Goal: Check status: Check status

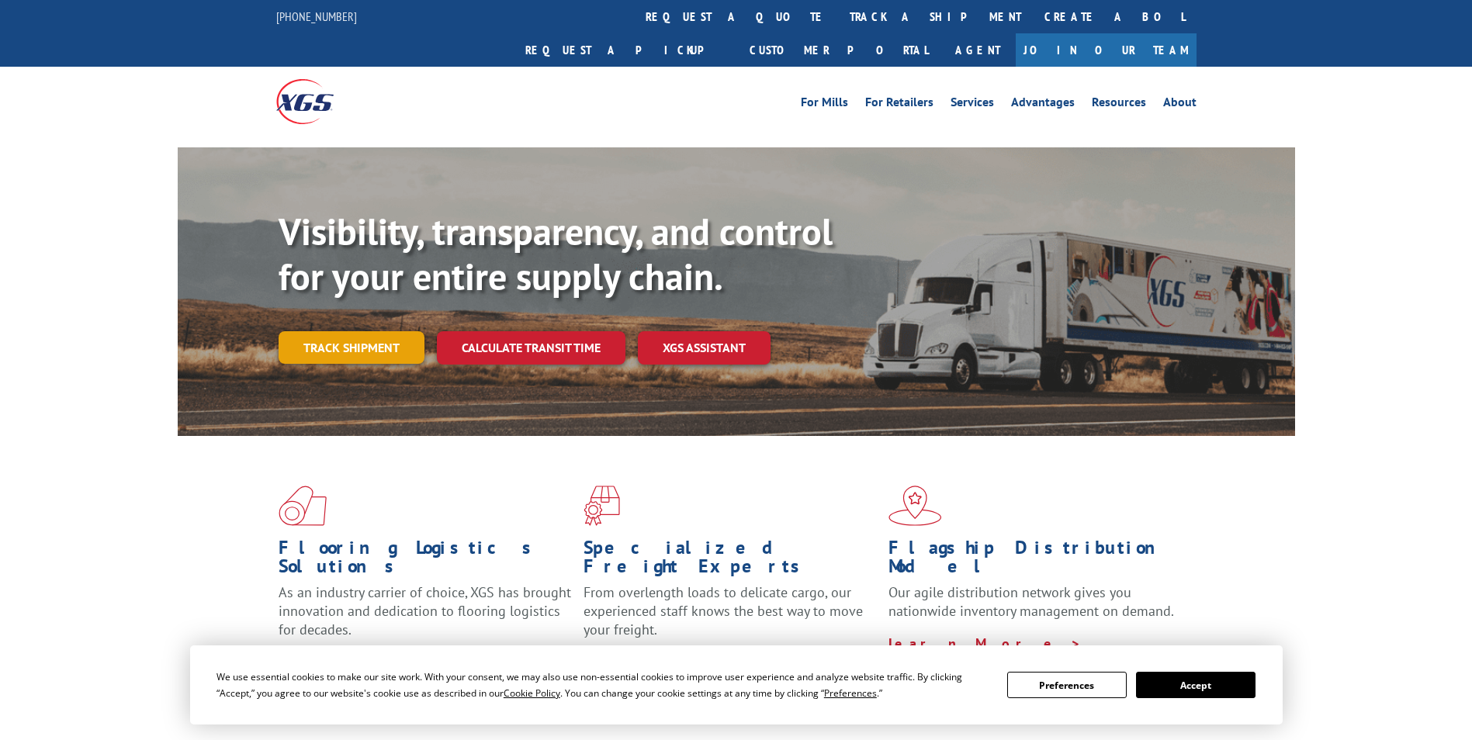
click at [387, 331] on link "Track shipment" at bounding box center [352, 347] width 146 height 33
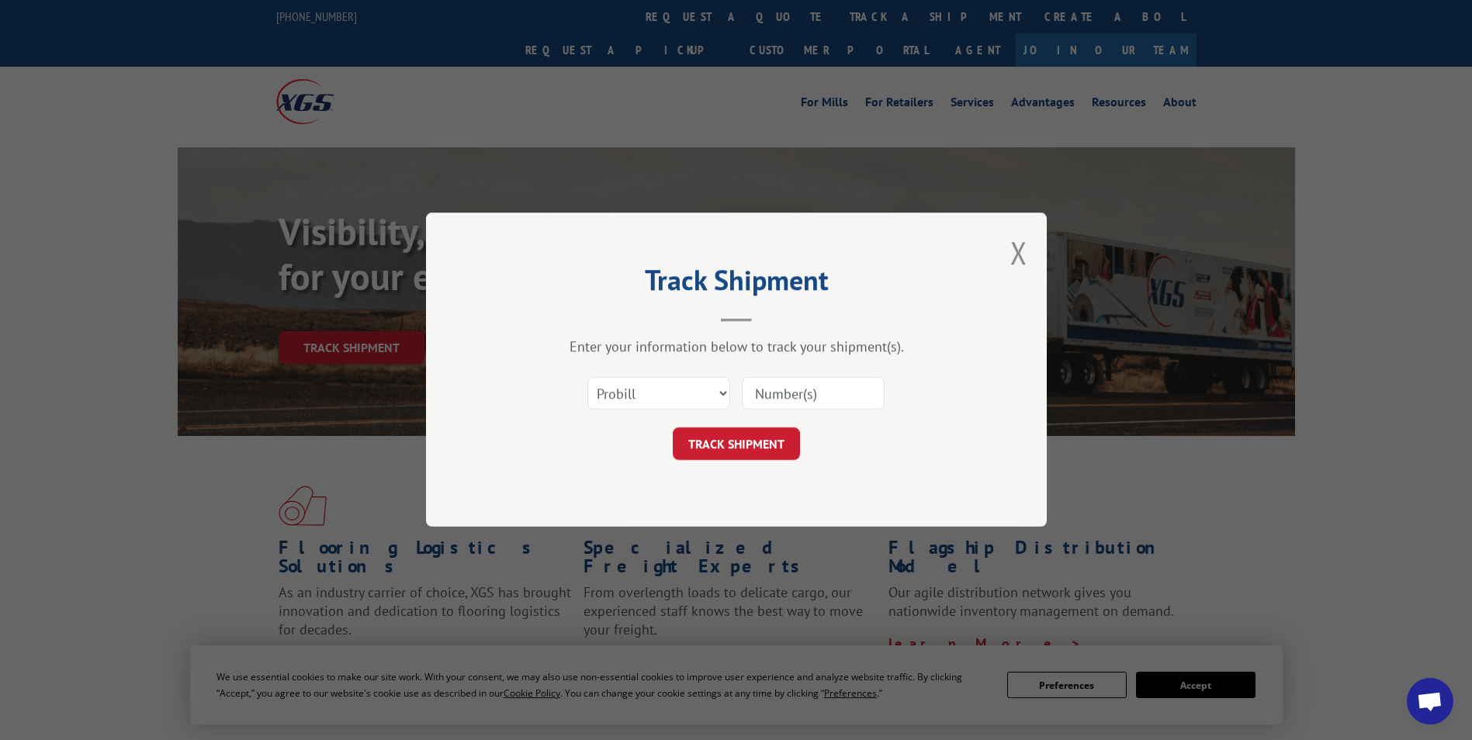
click at [776, 394] on input at bounding box center [813, 394] width 143 height 33
paste input "16137154"
type input "16137154"
click at [733, 455] on button "TRACK SHIPMENT" at bounding box center [736, 444] width 127 height 33
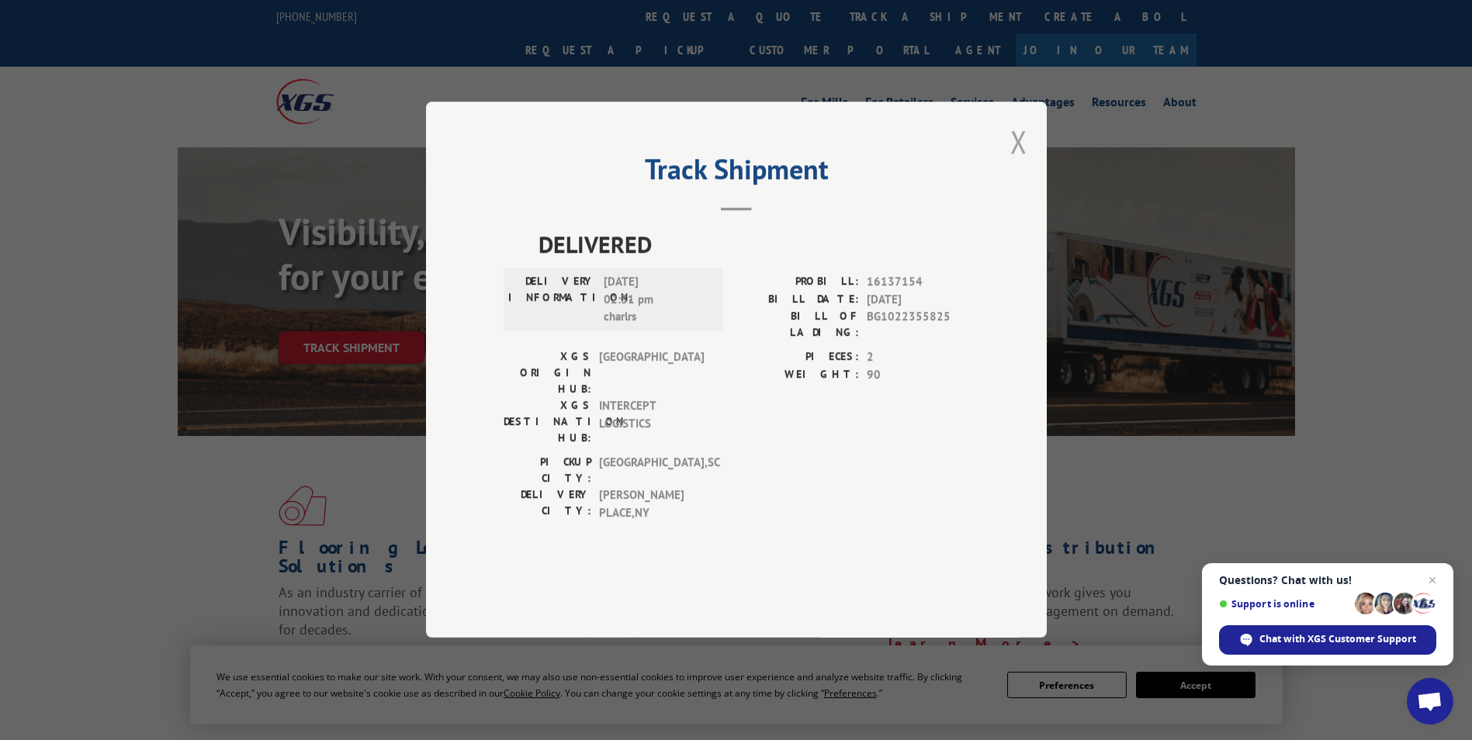
click at [1017, 162] on button "Close modal" at bounding box center [1019, 141] width 17 height 41
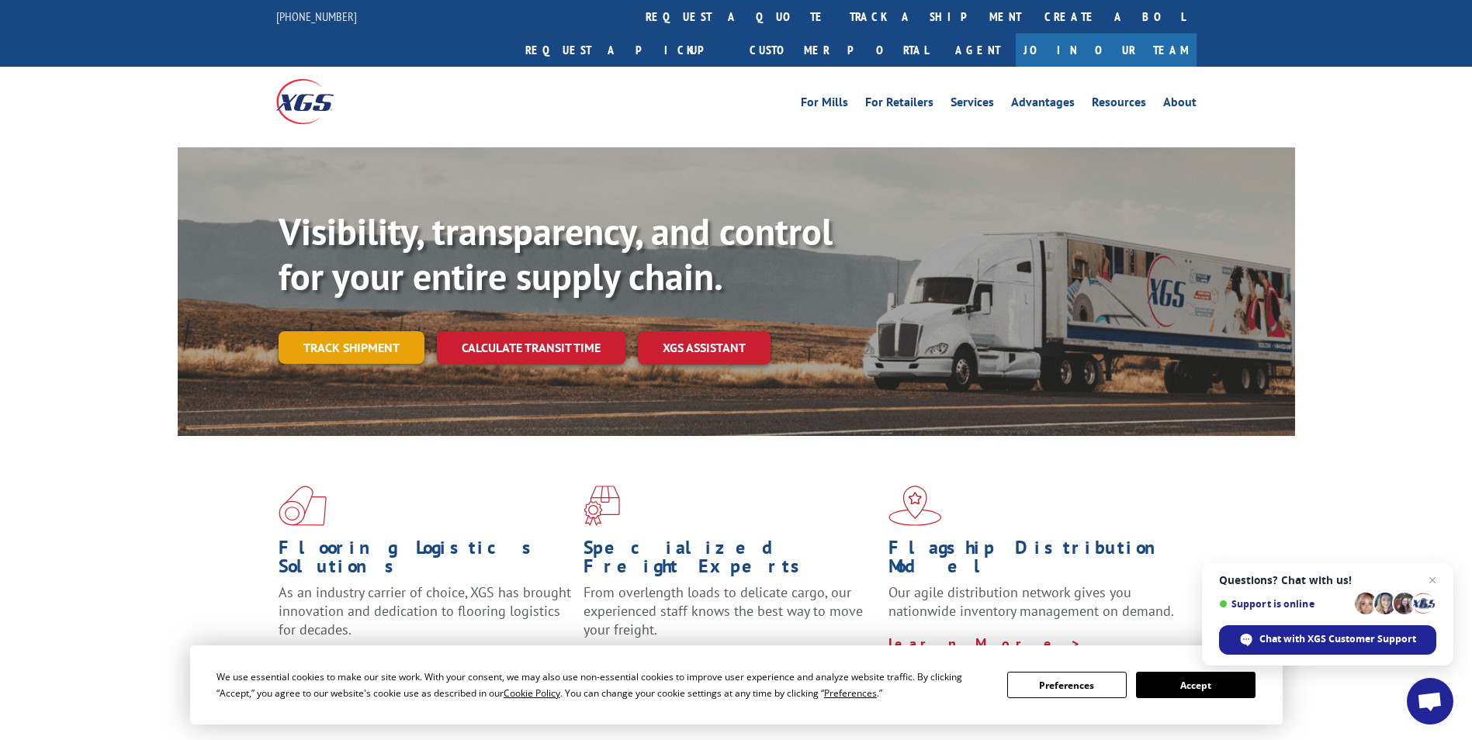
click at [363, 331] on link "Track shipment" at bounding box center [352, 347] width 146 height 33
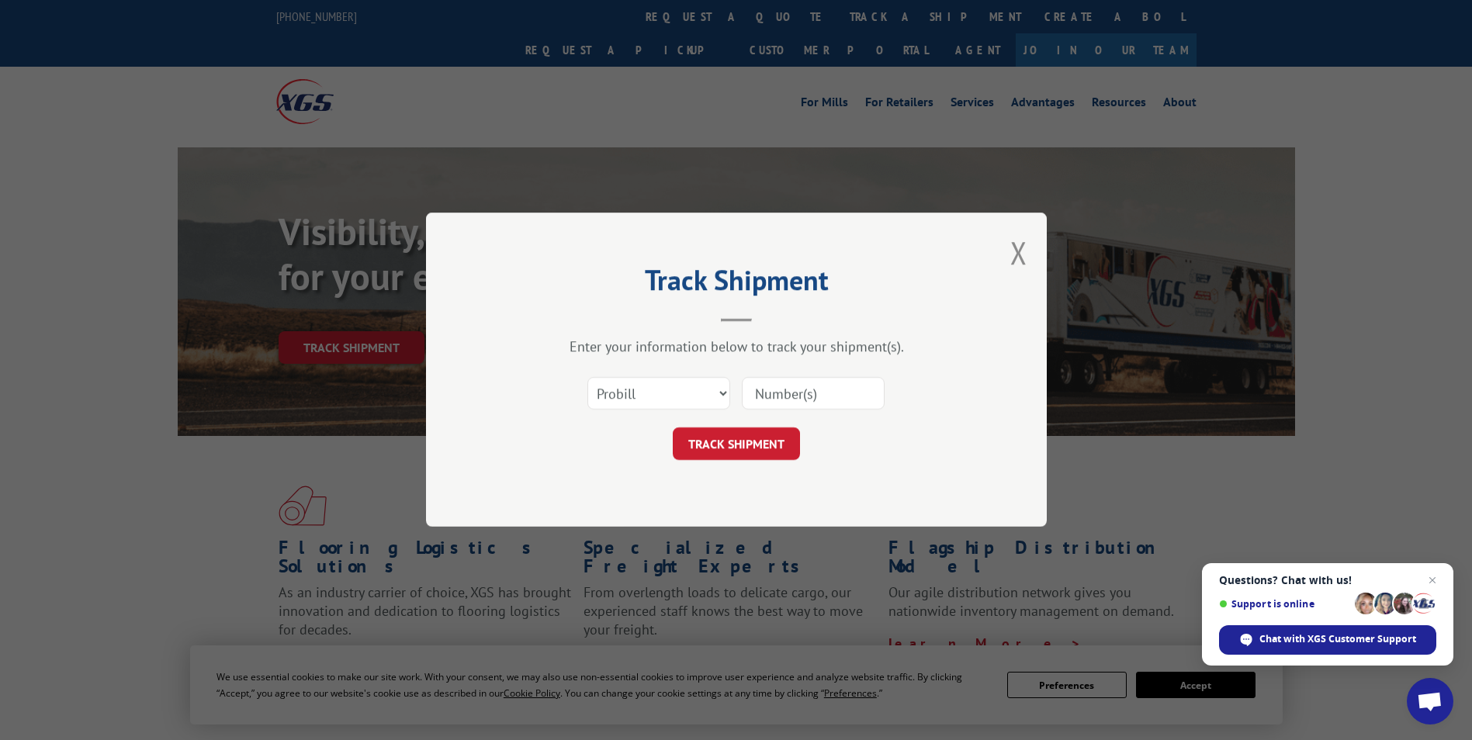
click at [784, 395] on input at bounding box center [813, 394] width 143 height 33
paste input "16137153"
type input "16137153"
click at [746, 433] on button "TRACK SHIPMENT" at bounding box center [736, 444] width 127 height 33
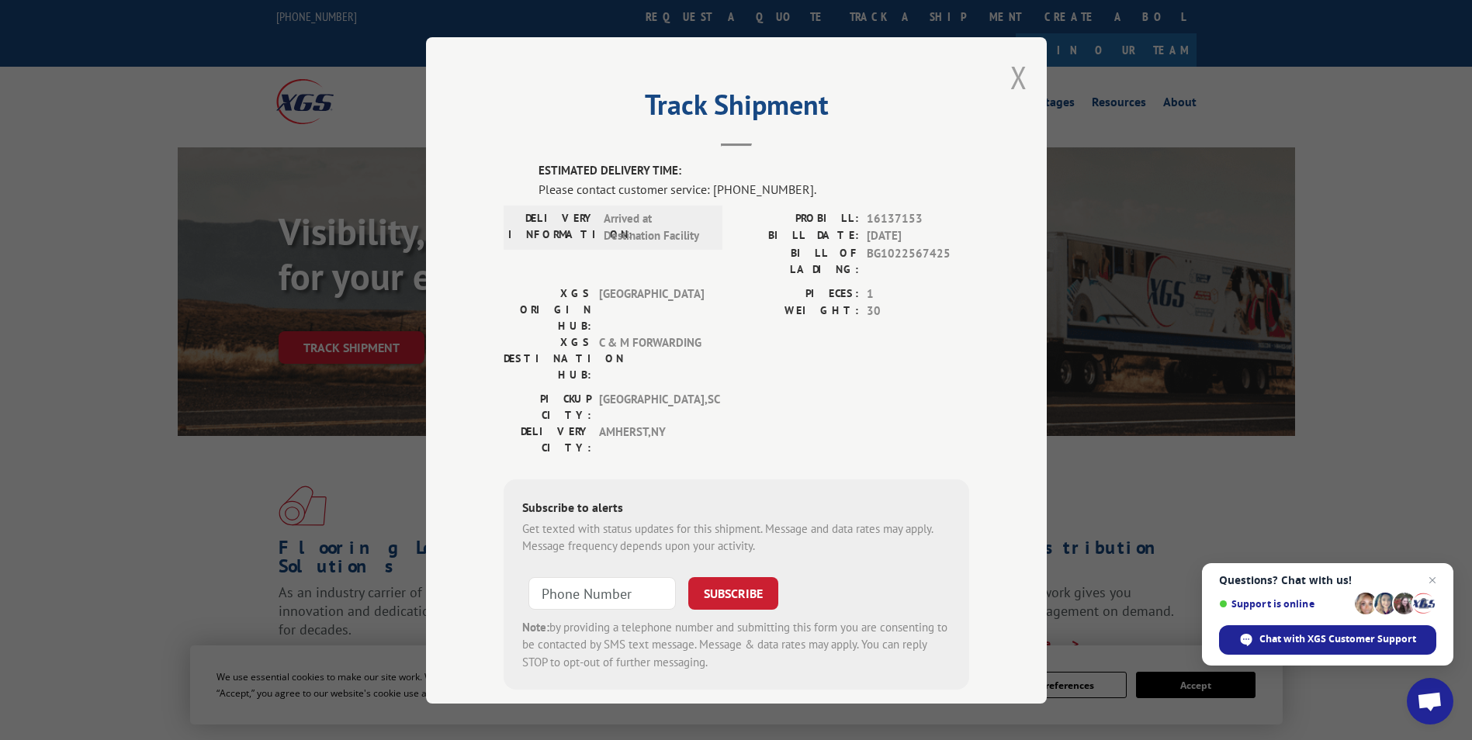
click at [1011, 71] on button "Close modal" at bounding box center [1019, 77] width 17 height 41
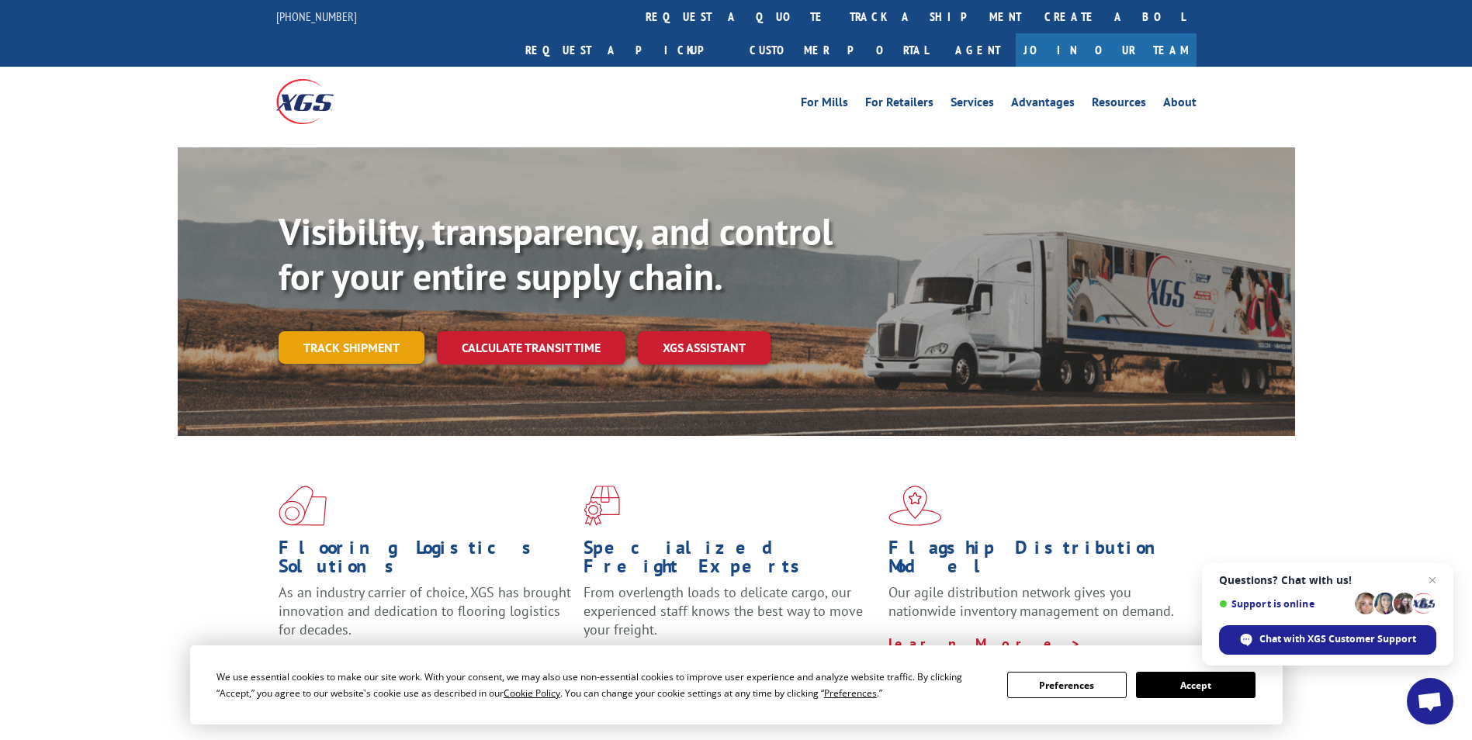
click at [400, 331] on link "Track shipment" at bounding box center [352, 347] width 146 height 33
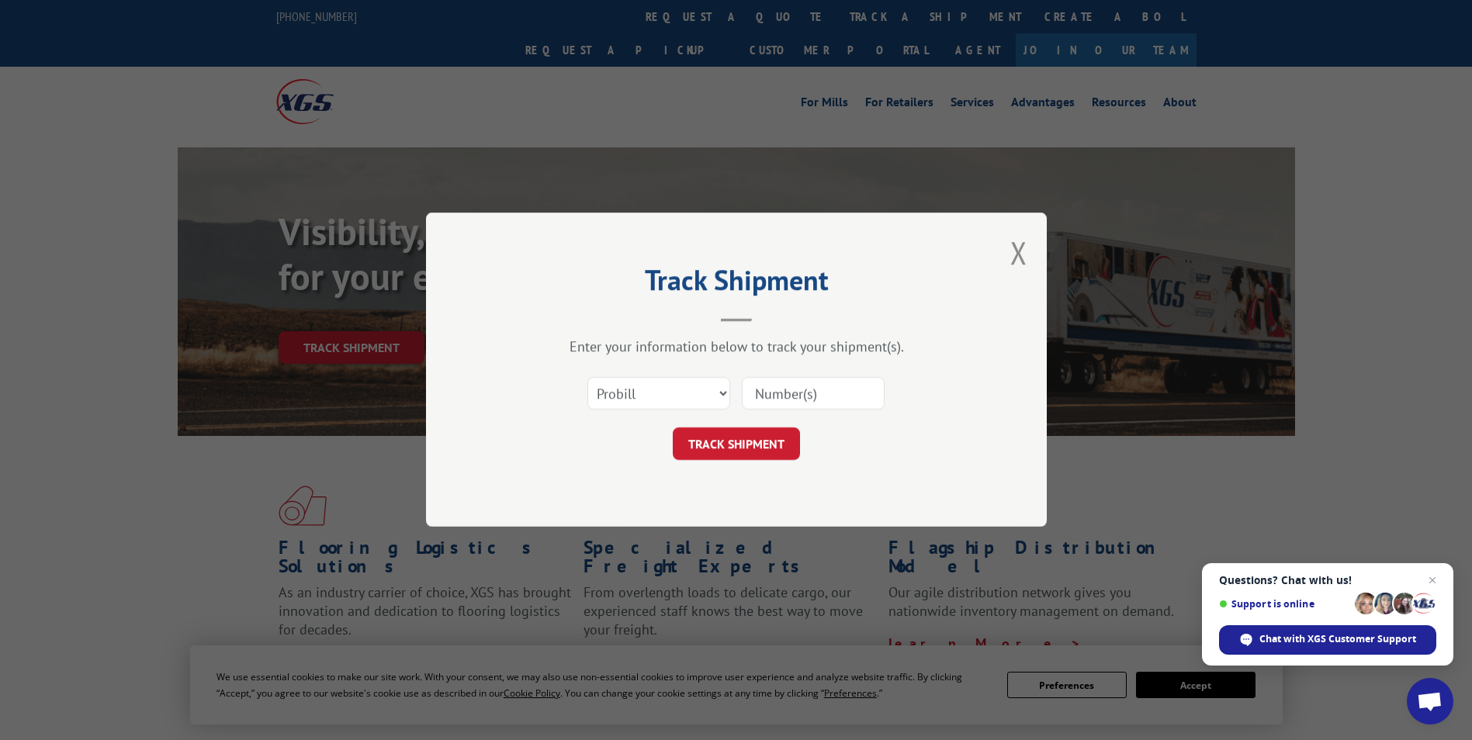
click at [764, 395] on input at bounding box center [813, 394] width 143 height 33
paste input "16137150"
type input "16137150"
click at [747, 435] on button "TRACK SHIPMENT" at bounding box center [736, 444] width 127 height 33
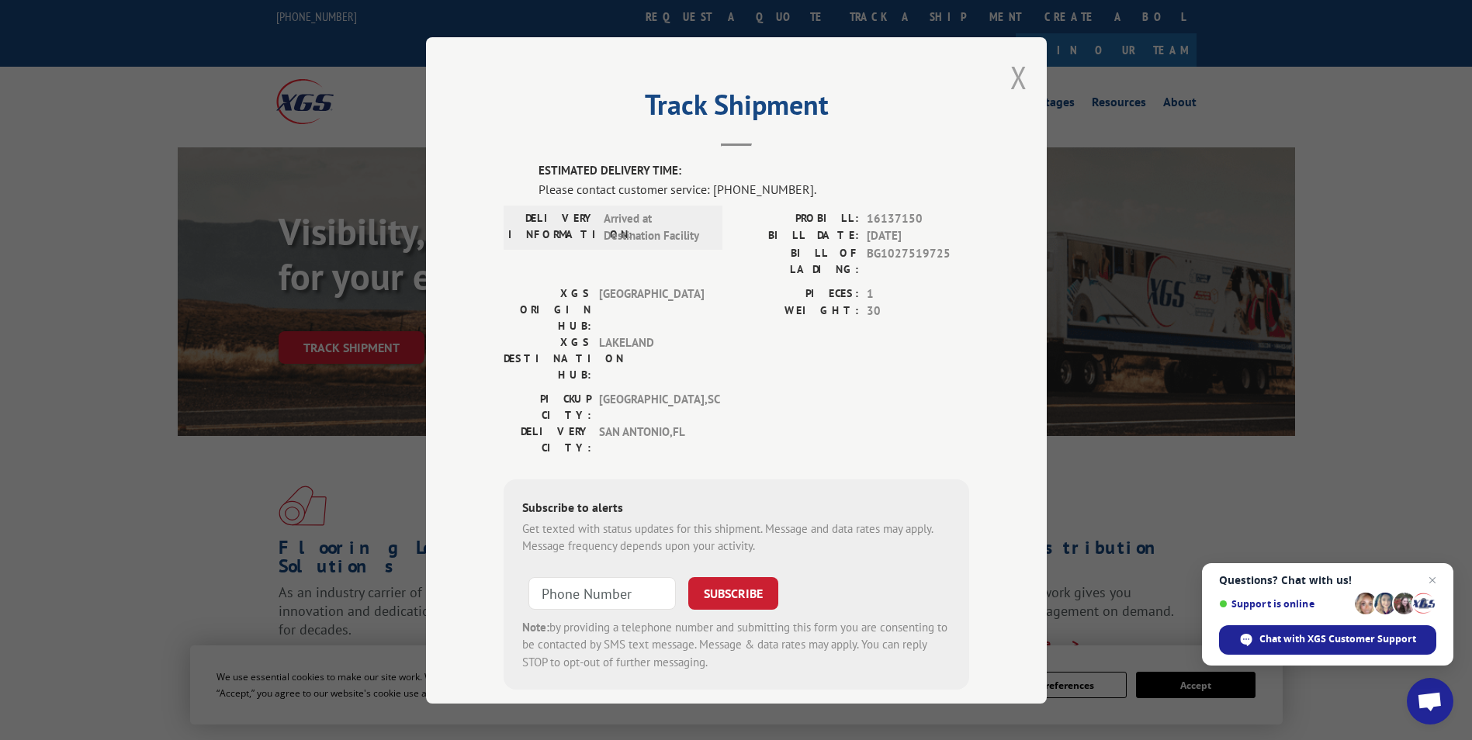
click at [1013, 75] on button "Close modal" at bounding box center [1019, 77] width 17 height 41
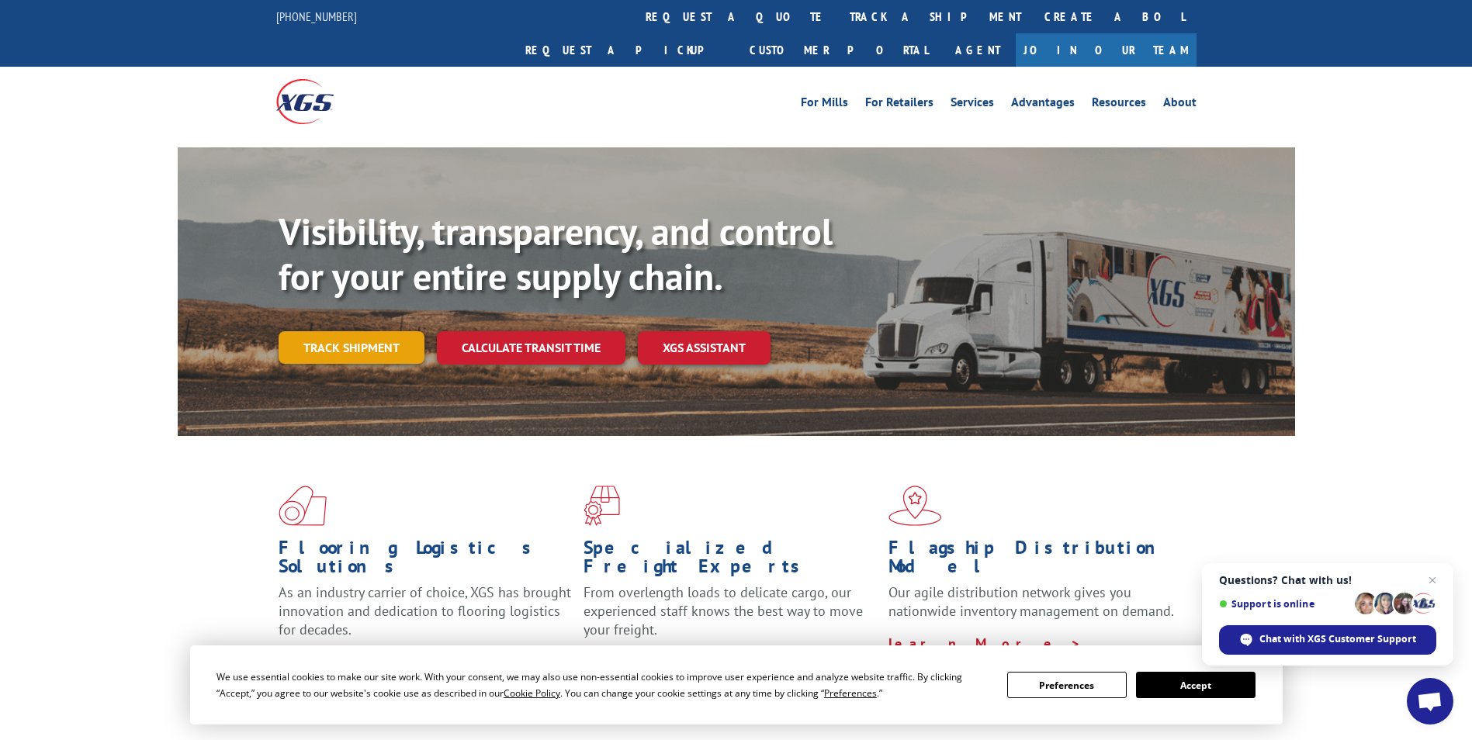
click at [378, 331] on link "Track shipment" at bounding box center [352, 347] width 146 height 33
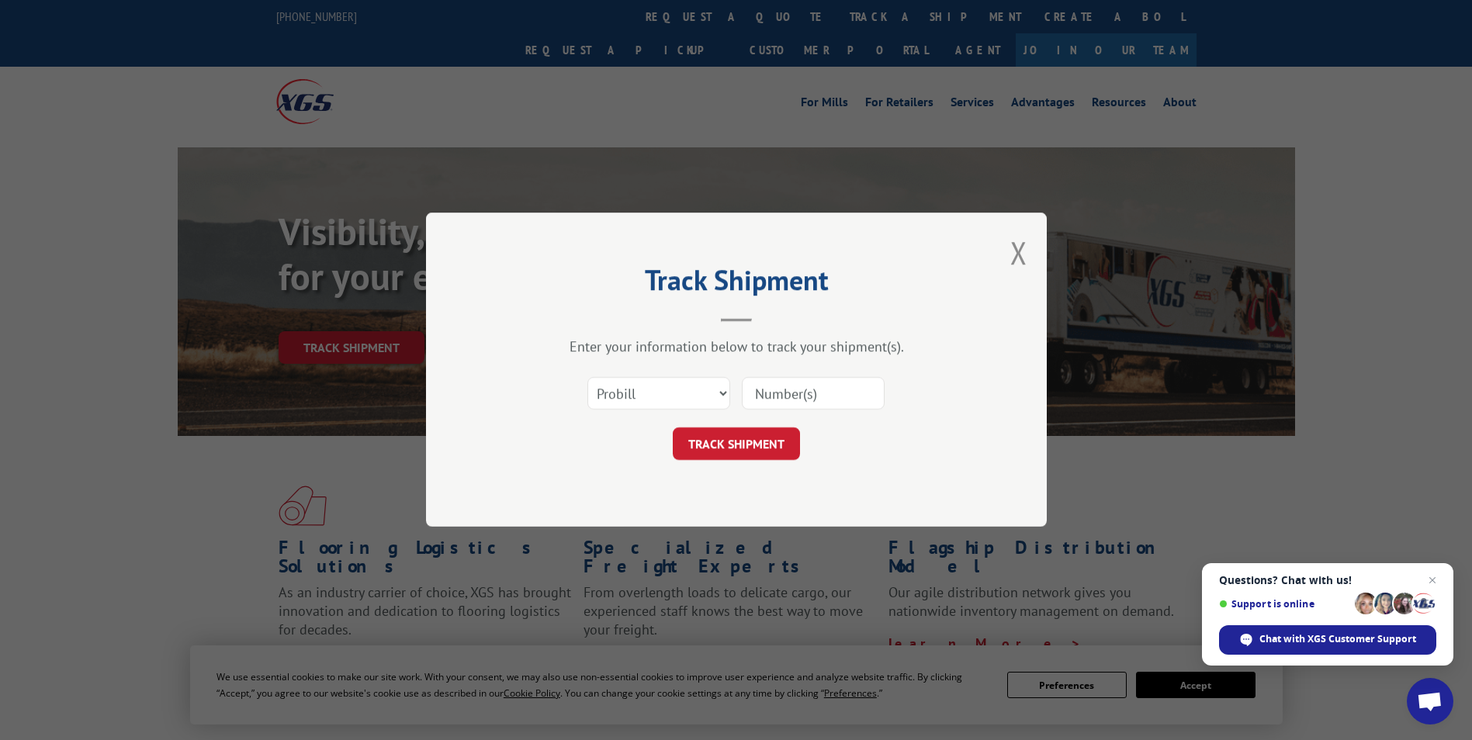
click at [765, 378] on input at bounding box center [813, 394] width 143 height 33
paste input "16137799"
type input "16137799"
click at [751, 450] on button "TRACK SHIPMENT" at bounding box center [736, 444] width 127 height 33
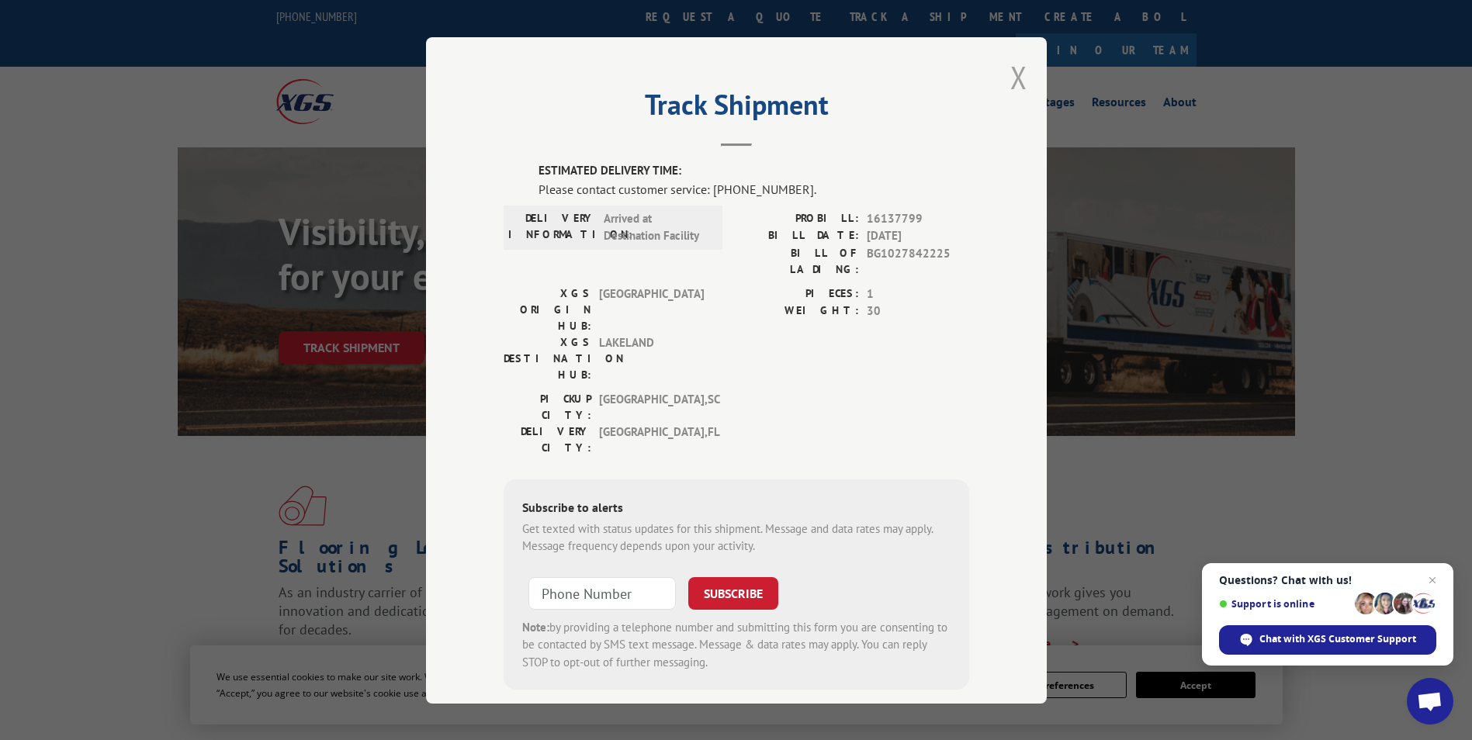
click at [1011, 81] on button "Close modal" at bounding box center [1019, 77] width 17 height 41
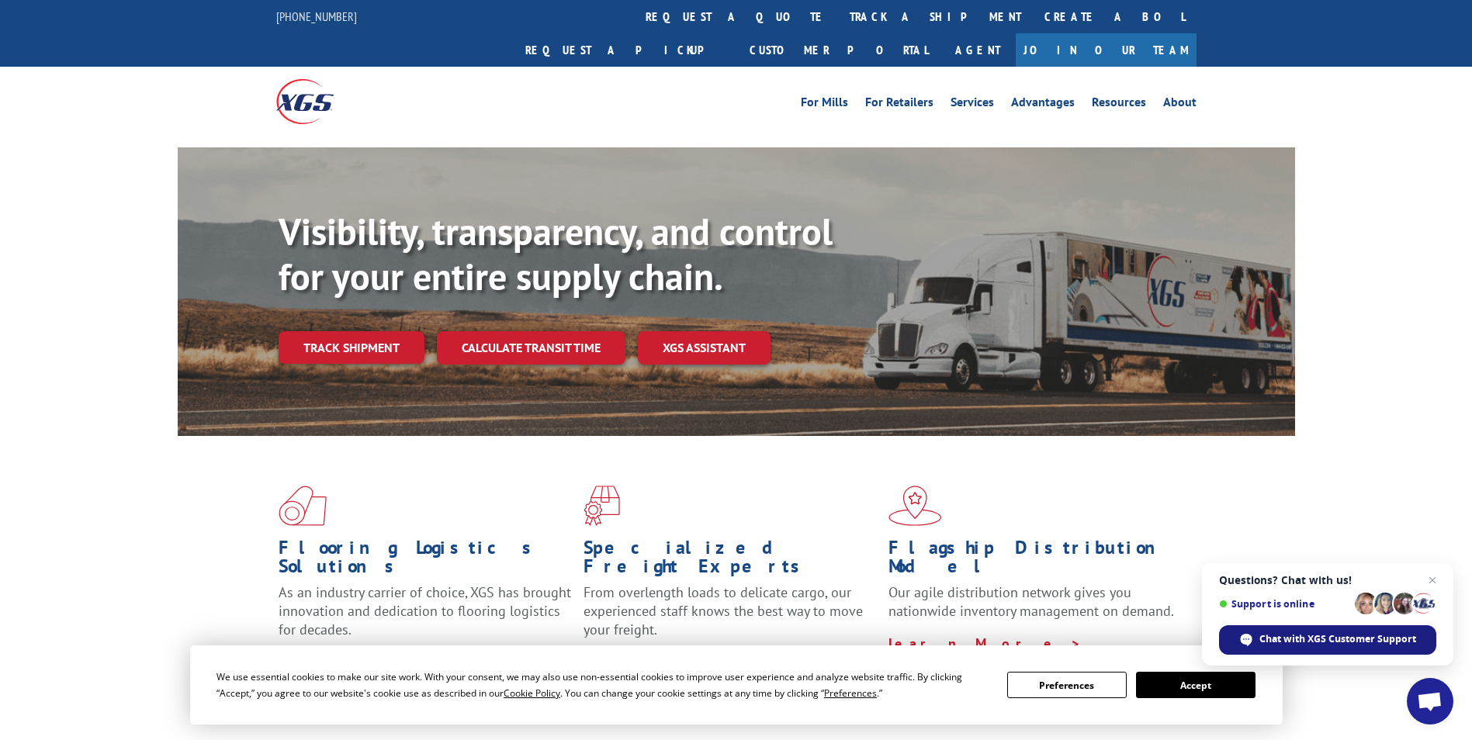
click at [1256, 635] on div "Chat with XGS Customer Support" at bounding box center [1327, 640] width 217 height 29
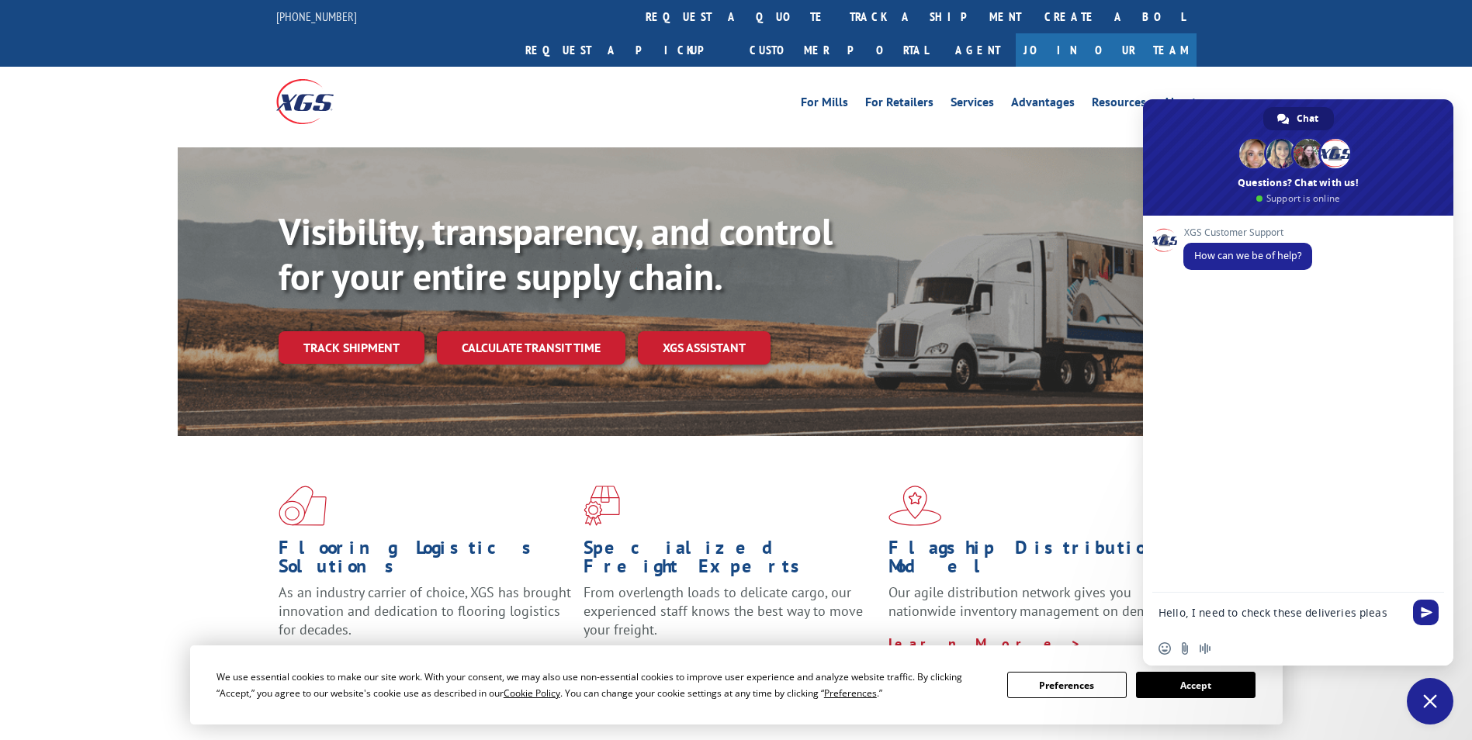
type textarea "Hello, I need to check these deliveries please"
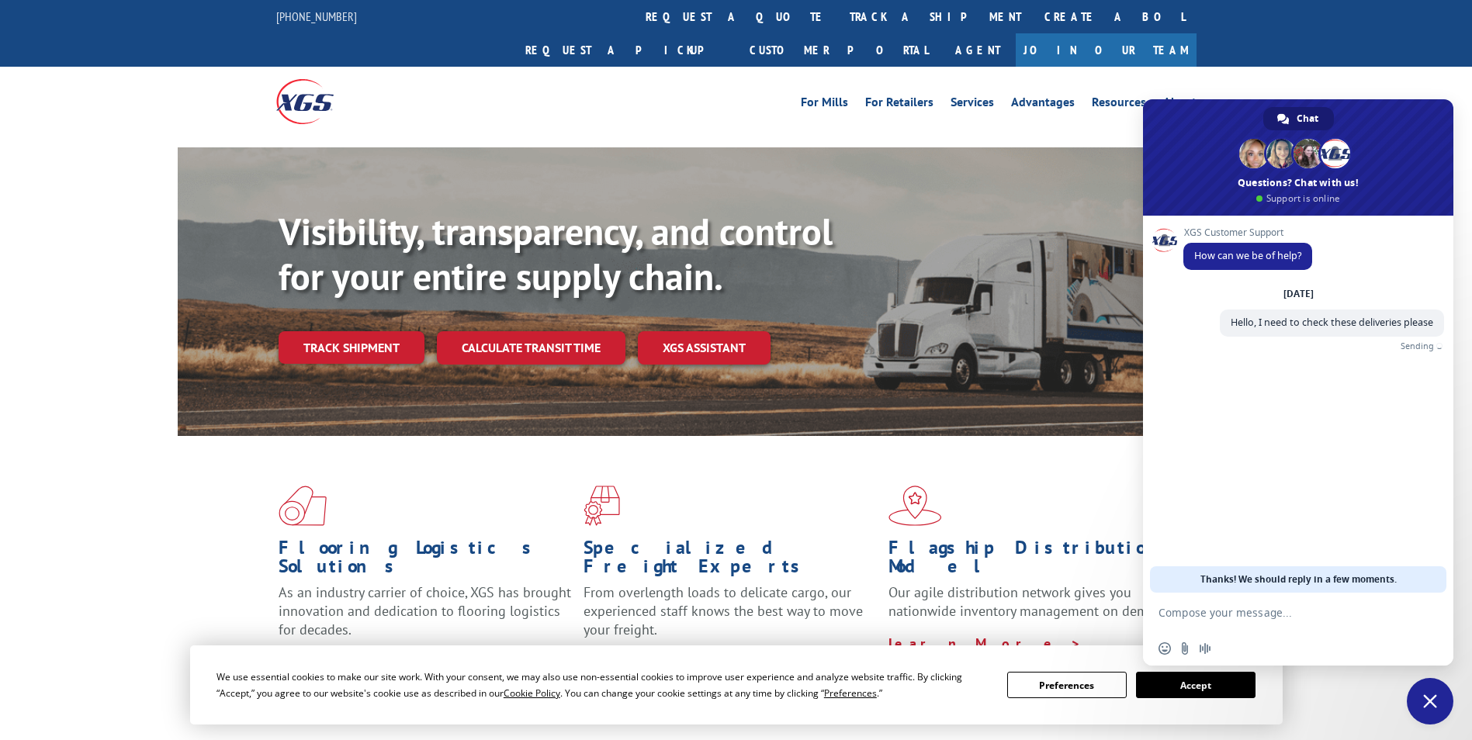
paste textarea "16137799"
click at [1228, 613] on textarea "16137799" at bounding box center [1281, 613] width 245 height 14
click at [1158, 615] on div "16137799" at bounding box center [1298, 614] width 310 height 42
paste textarea "16137153"
click at [1212, 614] on textarea "16137153,16137799" at bounding box center [1281, 613] width 245 height 14
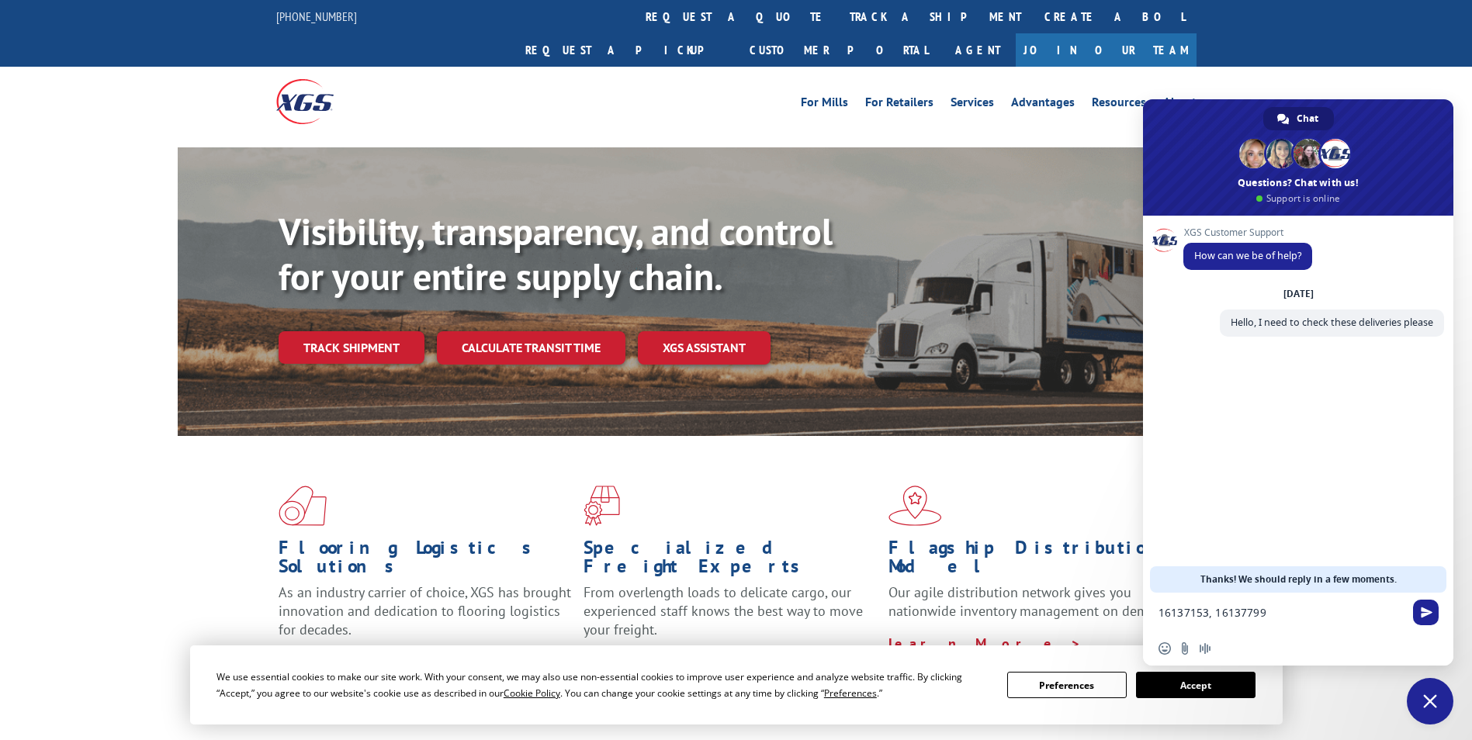
paste textarea "15016137"
type textarea "16137153, 16137150, 16137799"
click at [1422, 611] on span "Send" at bounding box center [1427, 613] width 12 height 12
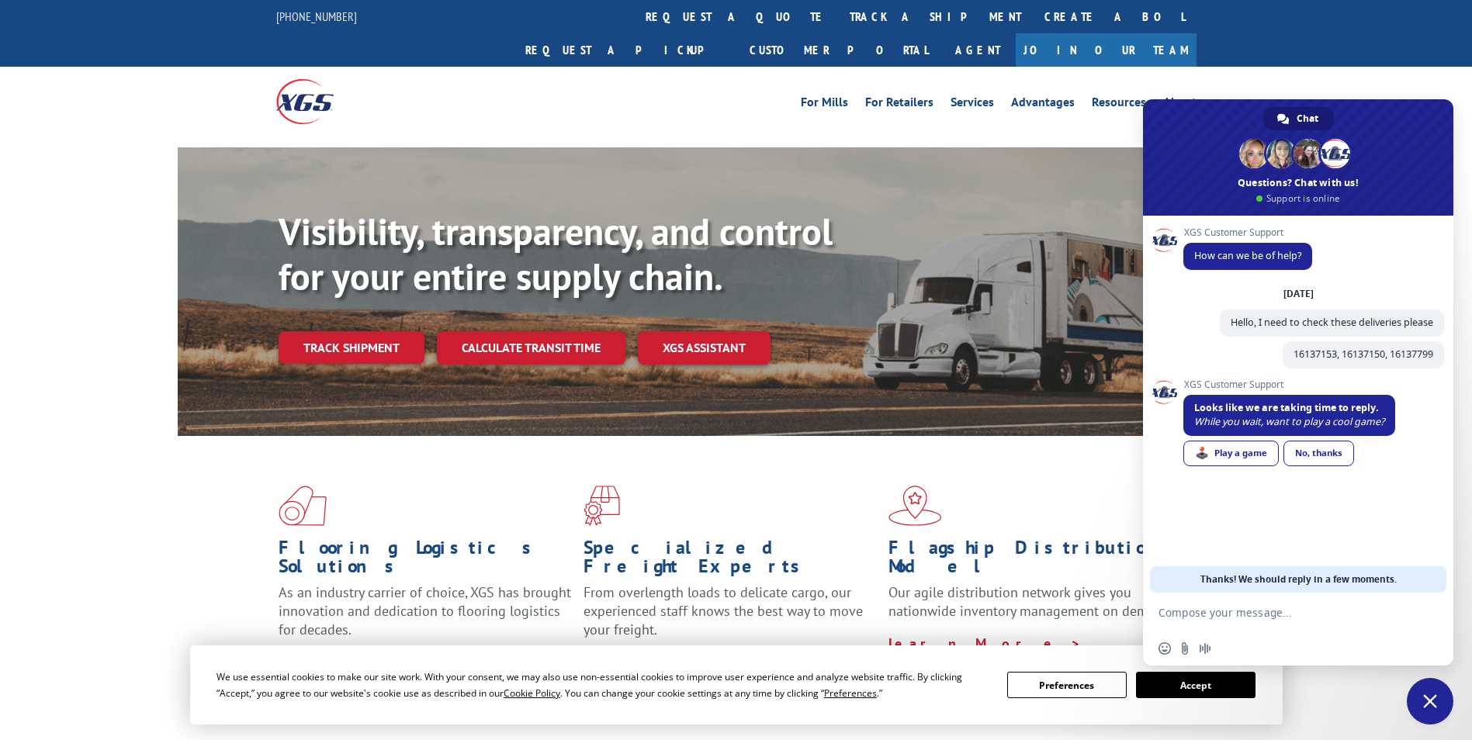
click at [1310, 441] on span "🕹️ Play a game No, thanks" at bounding box center [1271, 455] width 175 height 29
click at [1303, 456] on div "No, thanks" at bounding box center [1319, 454] width 71 height 26
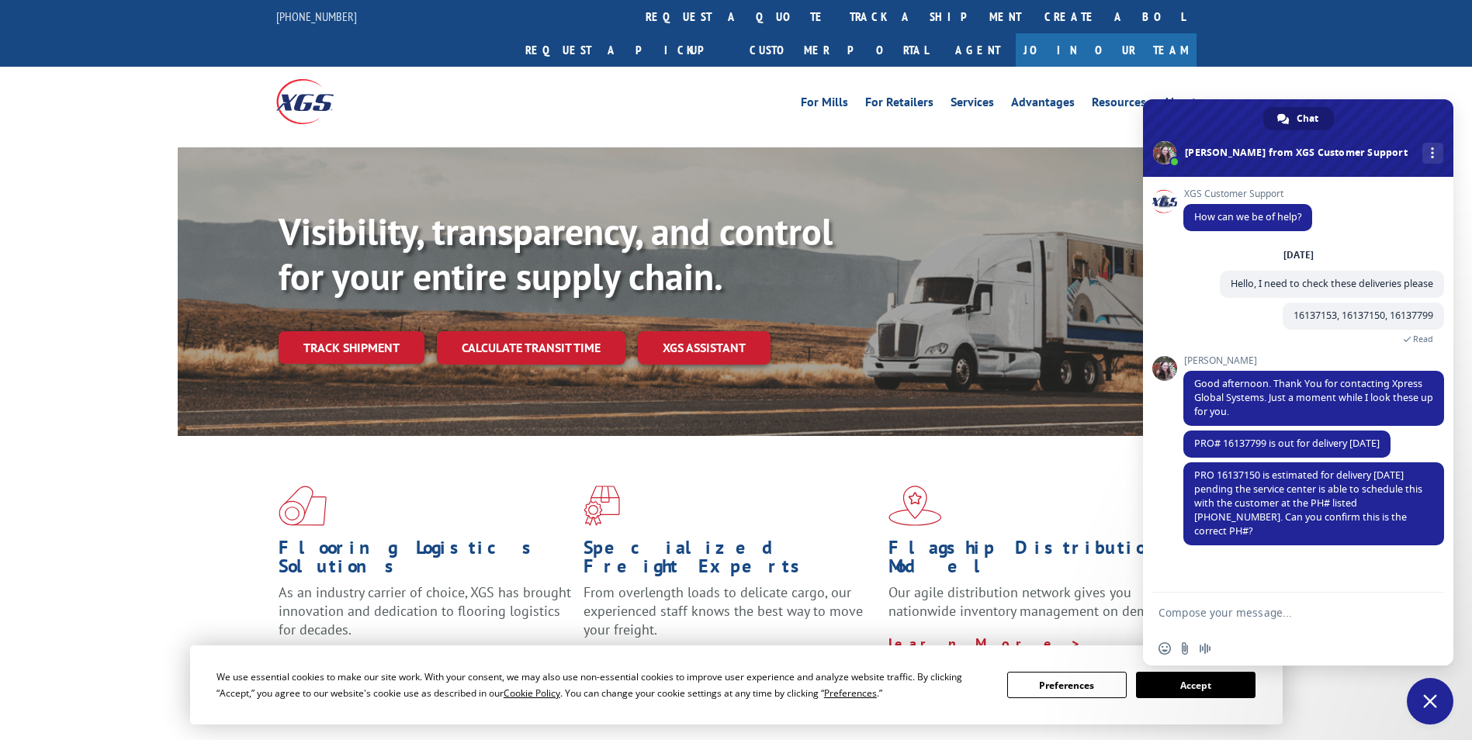
click at [1265, 620] on form at bounding box center [1281, 614] width 245 height 42
click at [1261, 611] on textarea "Compose your message..." at bounding box center [1281, 613] width 245 height 14
paste textarea "16137153"
type textarea "And this one 16137153?"
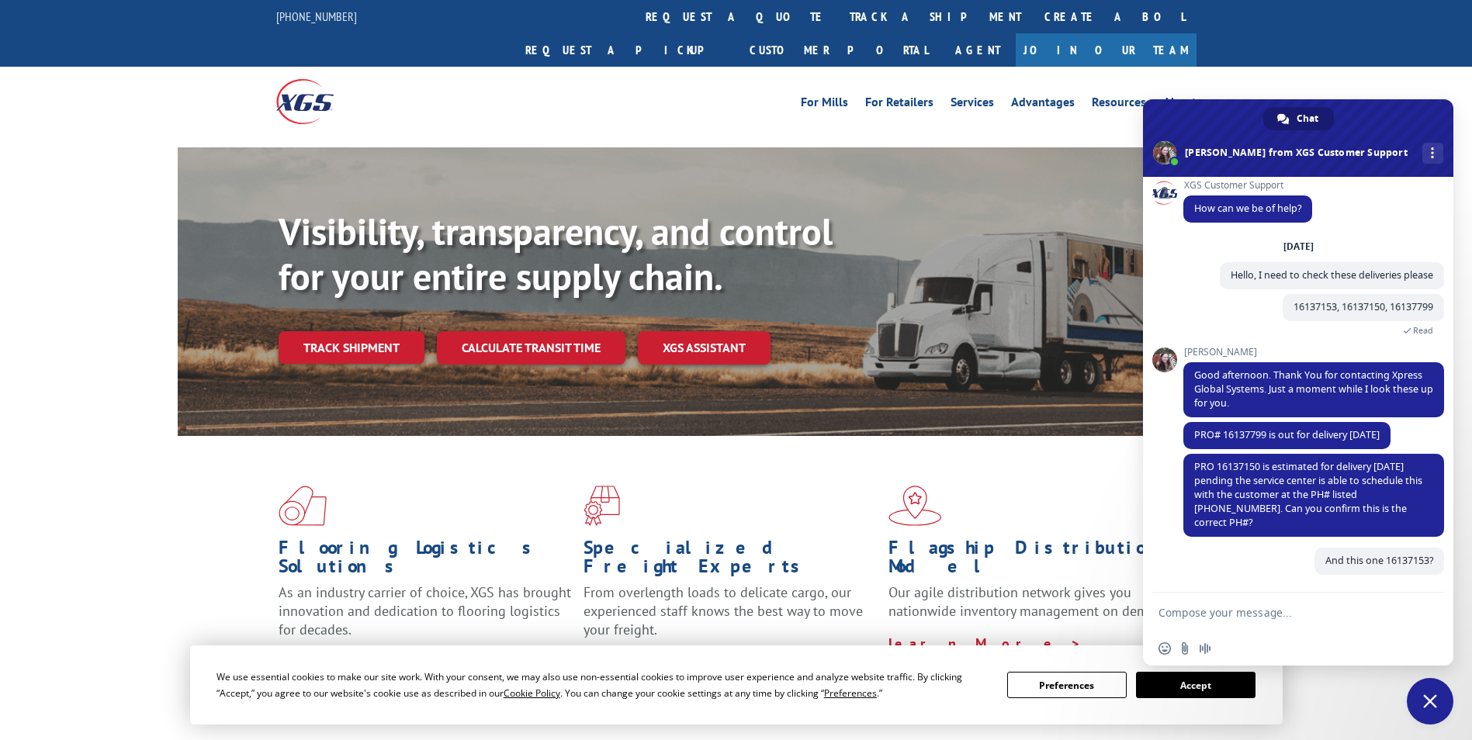
scroll to position [9, 0]
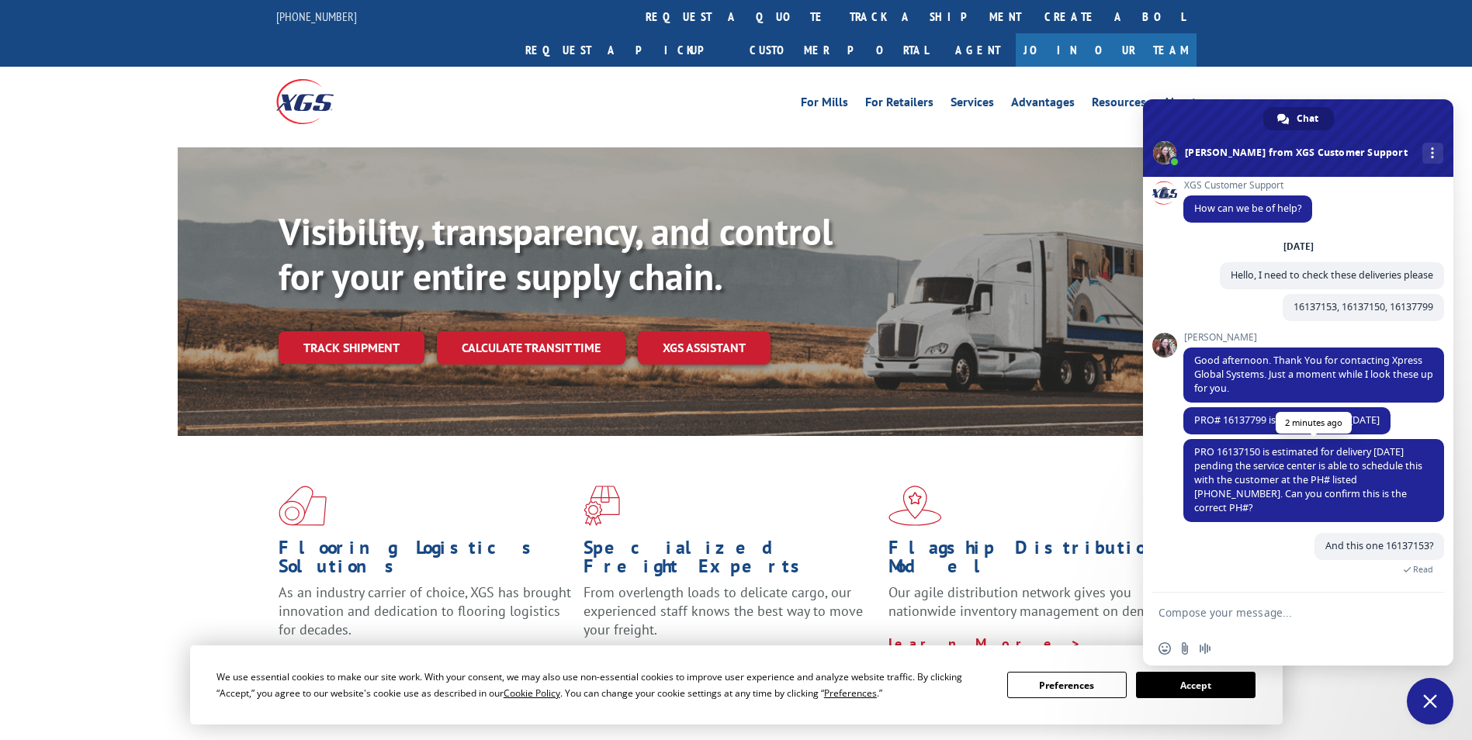
click at [1250, 450] on span "PRO 16137150 is estimated for delivery [DATE] pending the service center is abl…" at bounding box center [1308, 480] width 228 height 69
copy span "16137150"
click at [1215, 608] on textarea "Compose your message..." at bounding box center [1281, 613] width 245 height 14
paste textarea "16137150"
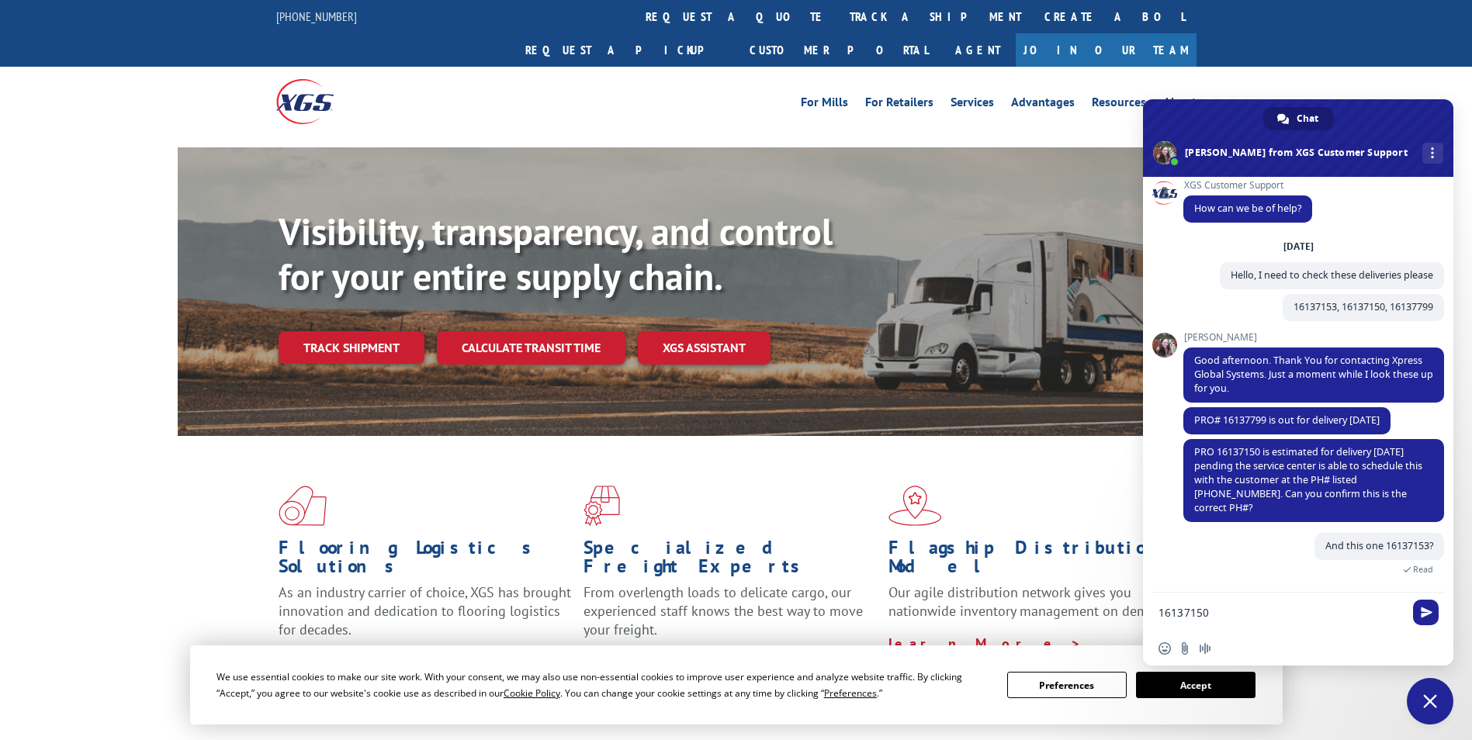
click at [1257, 617] on textarea "16137150" at bounding box center [1281, 613] width 245 height 14
type textarea "16137150, yes that is the number we have"
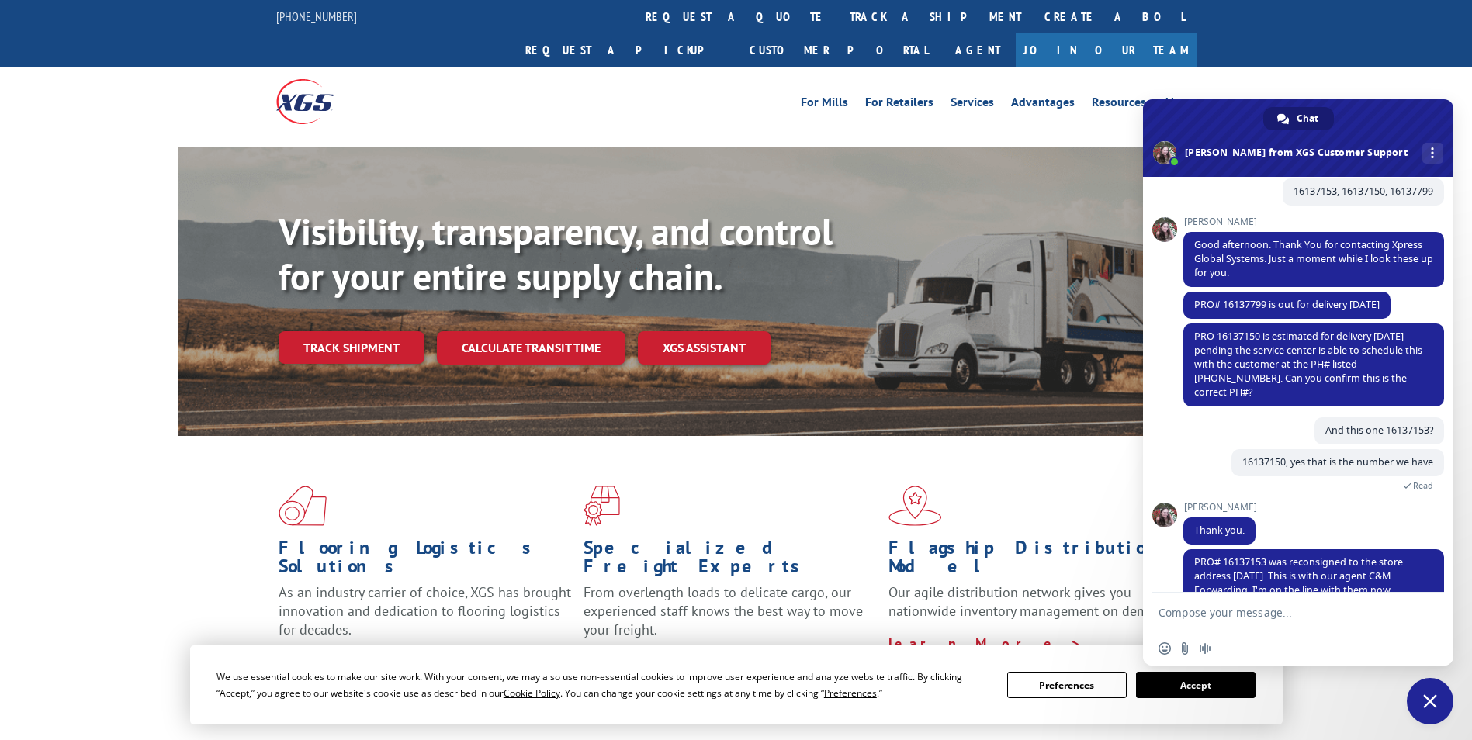
scroll to position [199, 0]
